Goal: Information Seeking & Learning: Check status

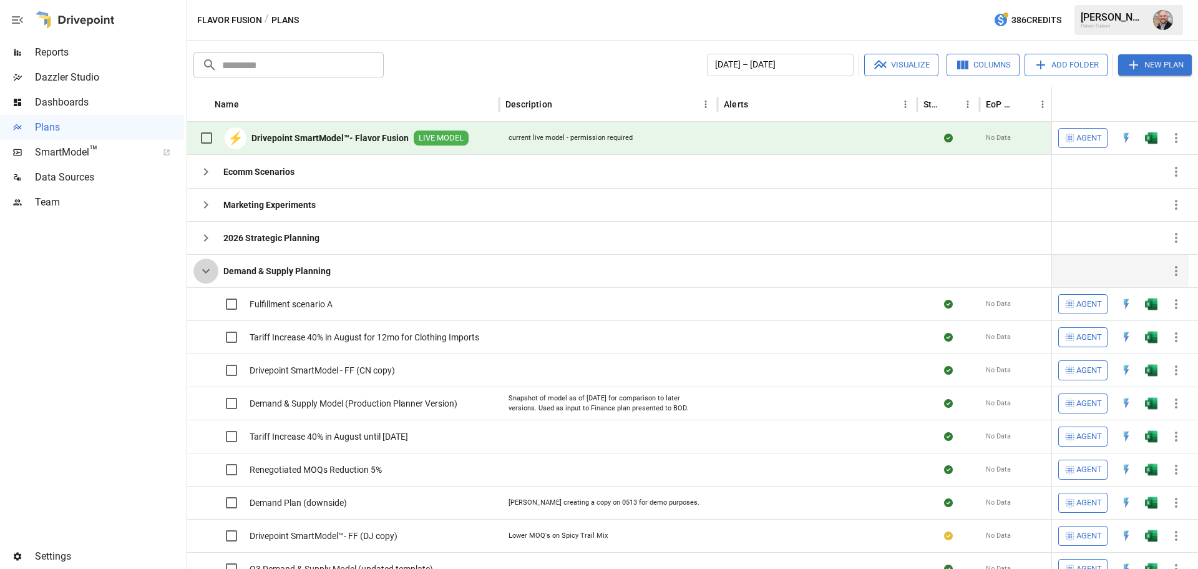
click at [210, 273] on icon "button" at bounding box center [205, 270] width 15 height 15
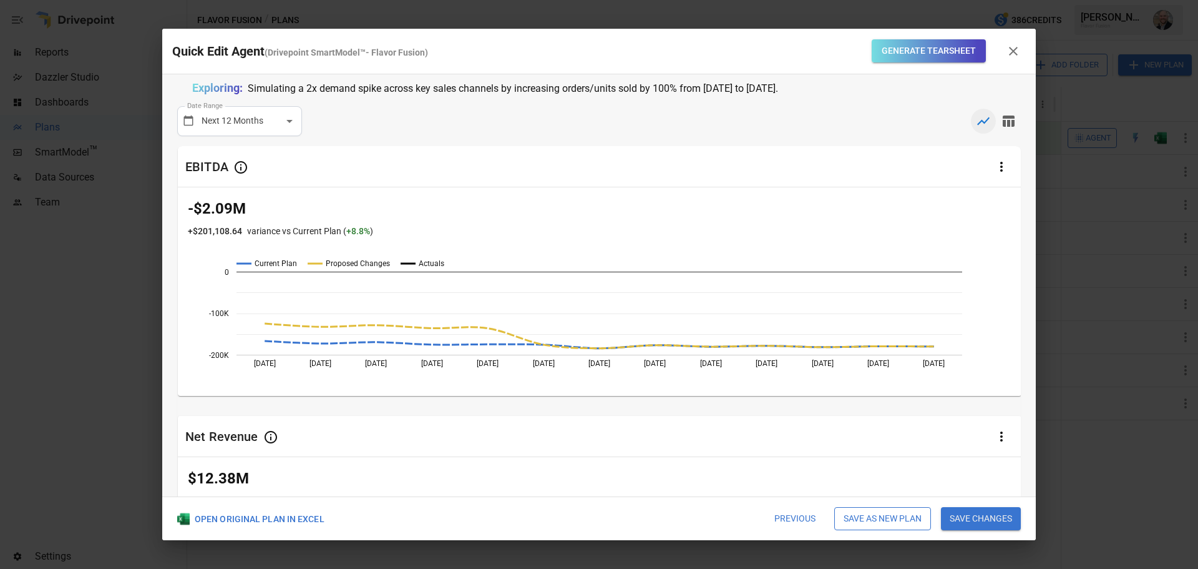
scroll to position [8, 0]
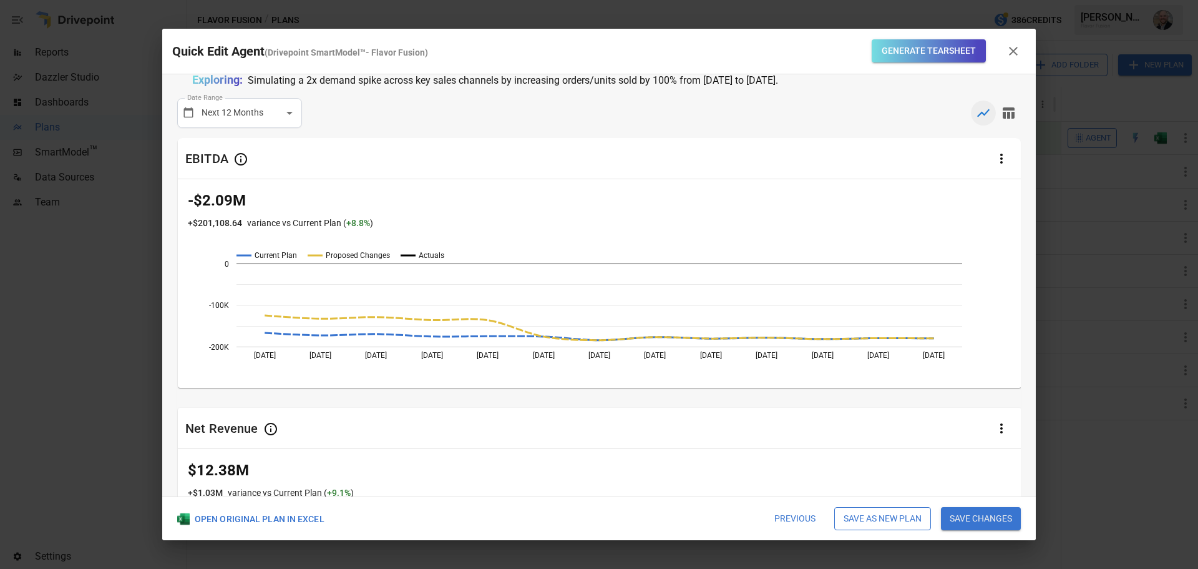
click at [1011, 53] on icon "button" at bounding box center [1013, 51] width 9 height 9
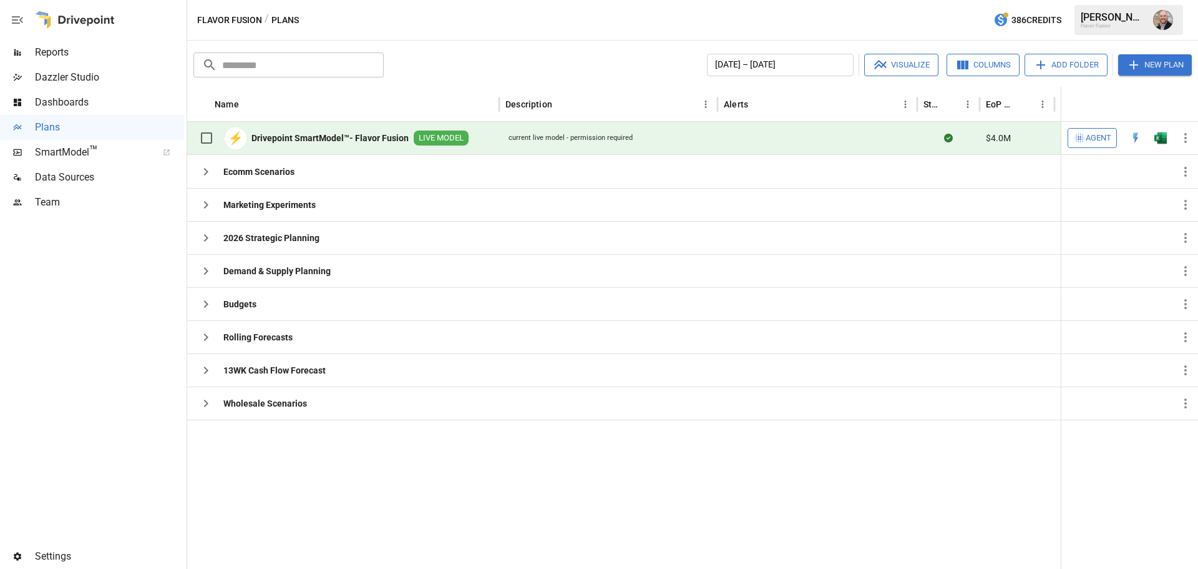
click at [1093, 138] on span "Agent" at bounding box center [1099, 138] width 26 height 14
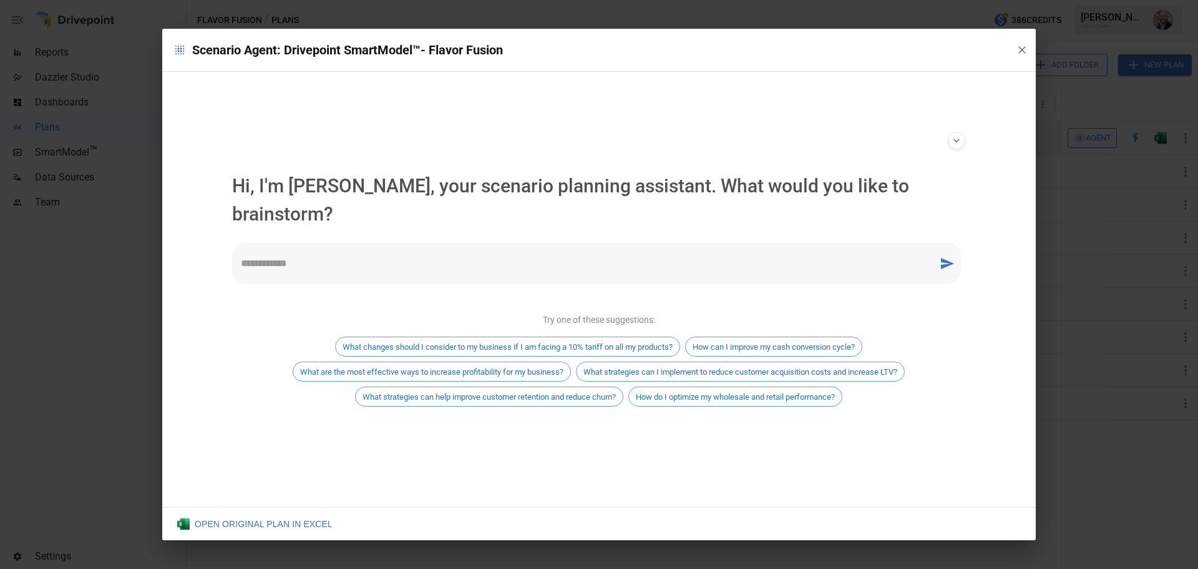
click at [305, 243] on div "* ​" at bounding box center [596, 263] width 729 height 41
type textarea "**********"
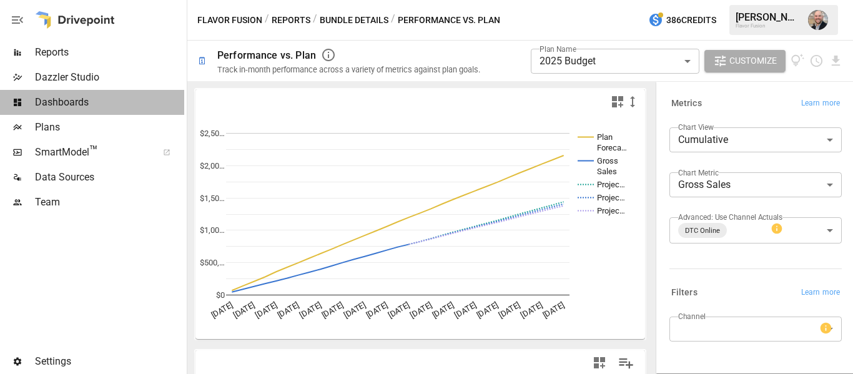
click at [64, 97] on span "Dashboards" at bounding box center [109, 102] width 149 height 15
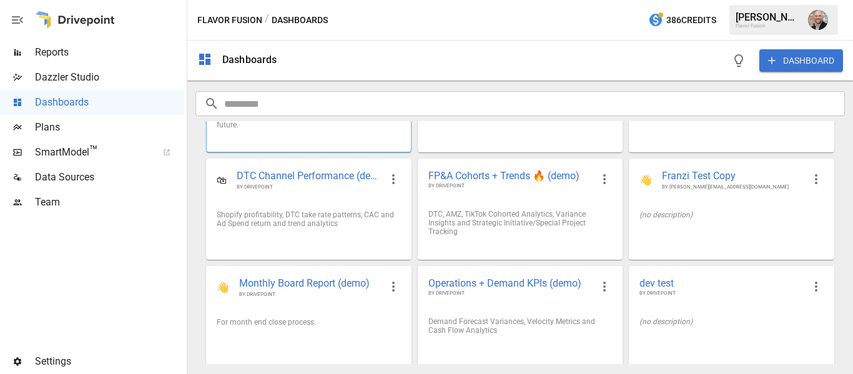
scroll to position [182, 0]
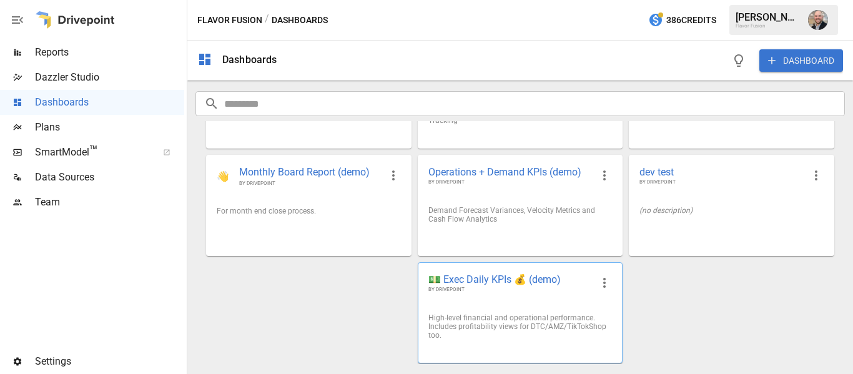
click at [488, 314] on div "High-level financial and operational performance. Includes profitability views …" at bounding box center [520, 326] width 184 height 26
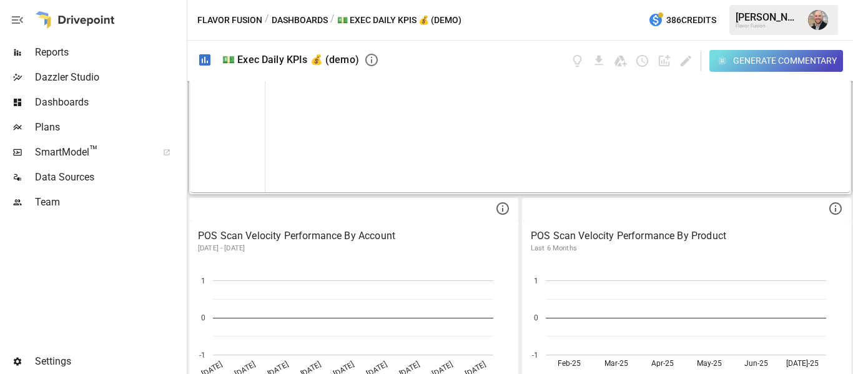
scroll to position [2204, 0]
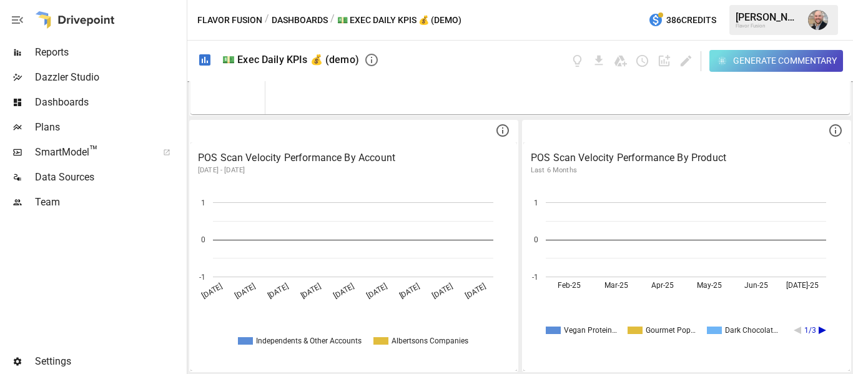
click at [515, 130] on div "Performance vs. Plan Cannot draw chart: no data specified. Cannot draw chart: n…" at bounding box center [519, 227] width 665 height 293
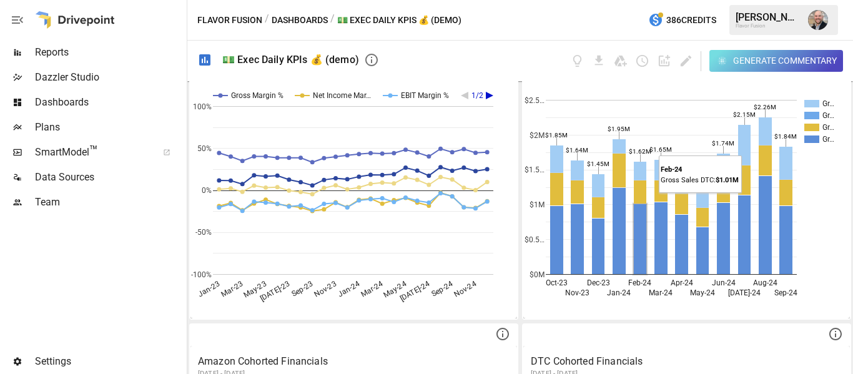
scroll to position [868, 0]
